Goal: Check status: Check status

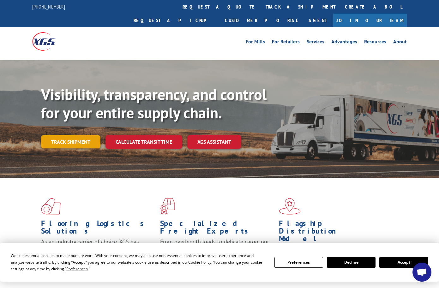
click at [86, 135] on link "Track shipment" at bounding box center [70, 141] width 59 height 13
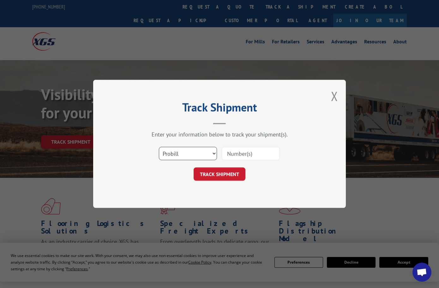
click at [199, 154] on select "Select category... Probill BOL PO" at bounding box center [188, 153] width 58 height 13
select select "bol"
click at [159, 147] on select "Select category... Probill BOL PO" at bounding box center [188, 153] width 58 height 13
click at [248, 153] on input at bounding box center [251, 153] width 58 height 13
type input "32002701"
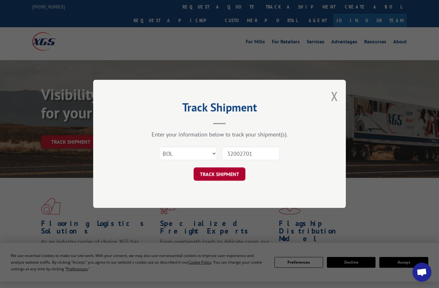
click at [216, 175] on button "TRACK SHIPMENT" at bounding box center [220, 174] width 52 height 13
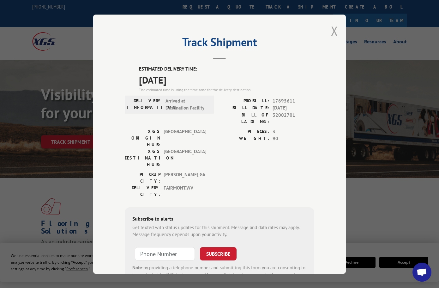
click at [335, 32] on button "Close modal" at bounding box center [334, 30] width 7 height 17
